Goal: Learn about a topic

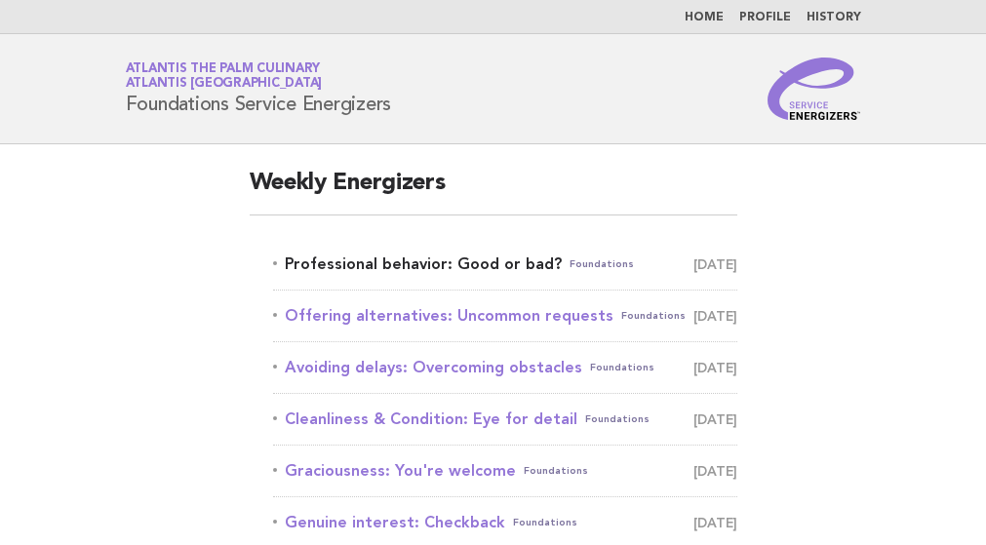
click at [402, 273] on link "Professional behavior: Good or bad? Foundations [DATE]" at bounding box center [505, 264] width 464 height 27
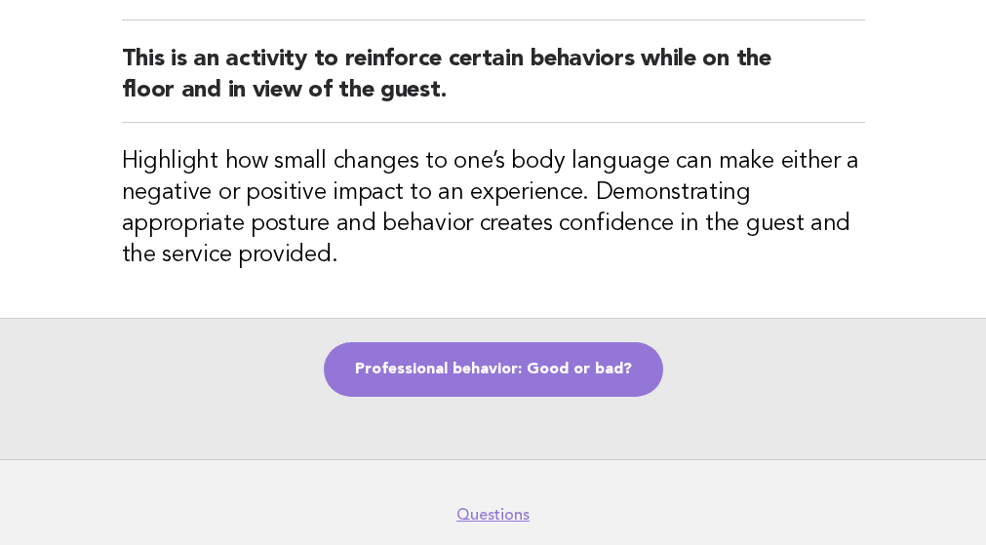
scroll to position [97, 0]
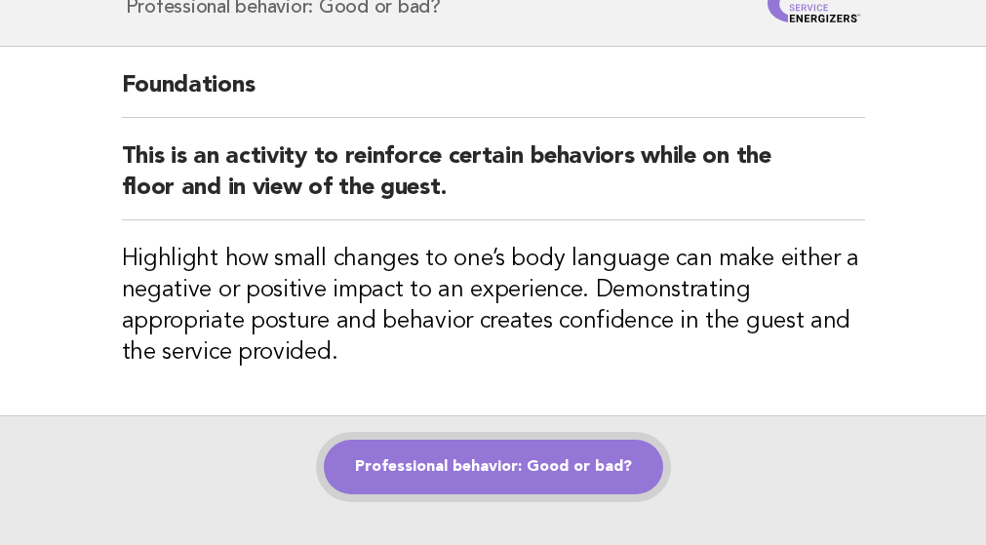
click at [533, 466] on link "Professional behavior: Good or bad?" at bounding box center [493, 467] width 339 height 55
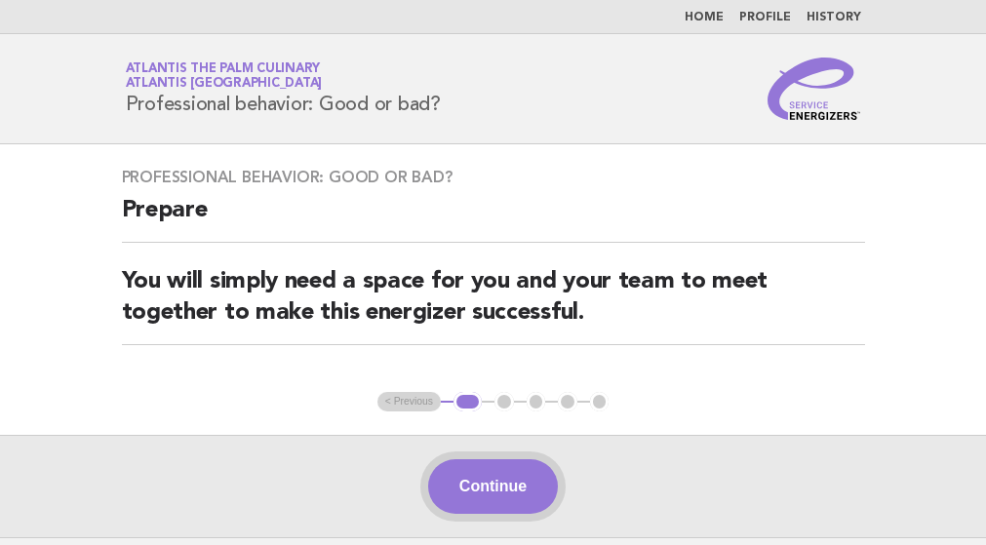
click at [541, 490] on button "Continue" at bounding box center [493, 486] width 130 height 55
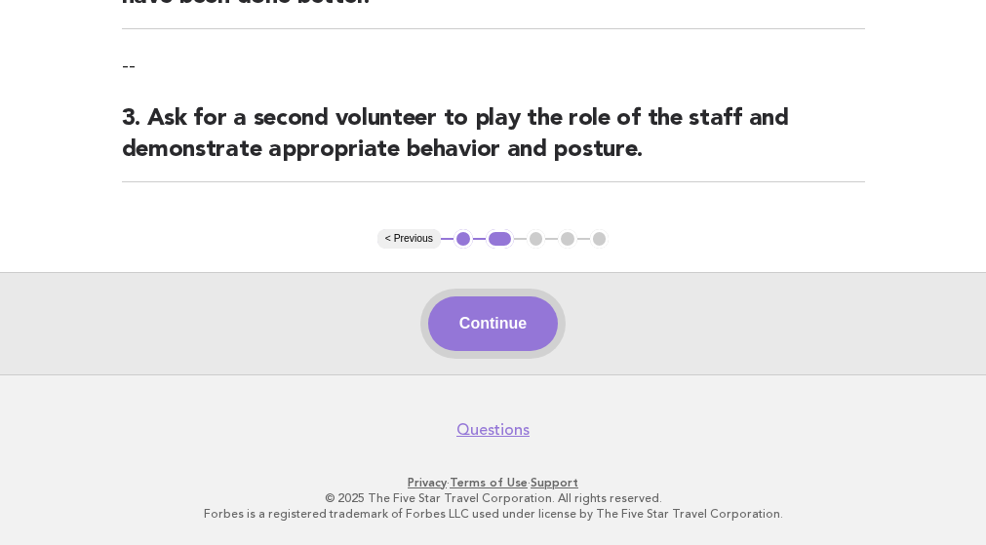
click at [534, 331] on button "Continue" at bounding box center [493, 323] width 130 height 55
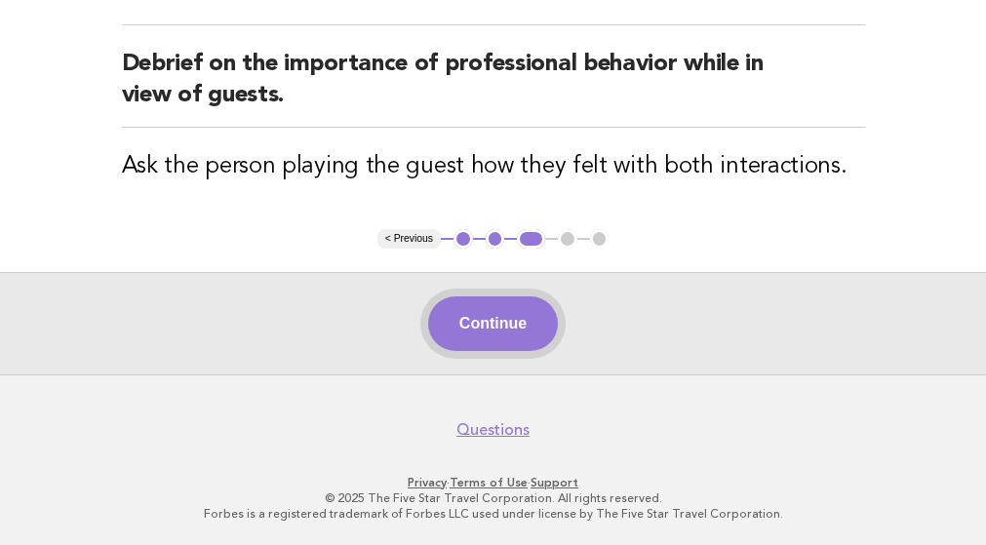
click at [507, 302] on button "Continue" at bounding box center [493, 323] width 130 height 55
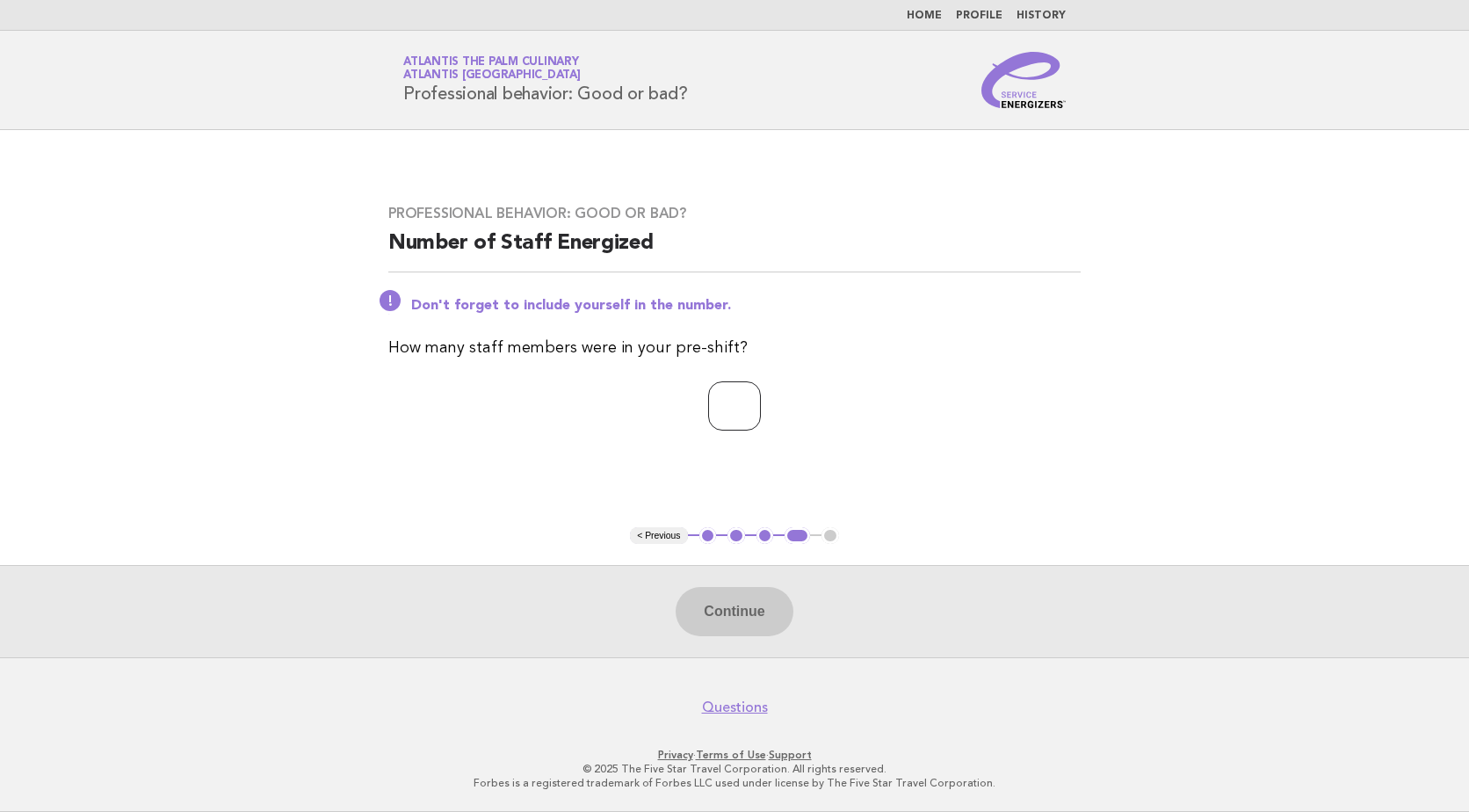
click at [710, 409] on input "number" at bounding box center [734, 406] width 52 height 50
type input "**"
click at [752, 490] on button "Continue" at bounding box center [734, 611] width 117 height 50
